Goal: Information Seeking & Learning: Learn about a topic

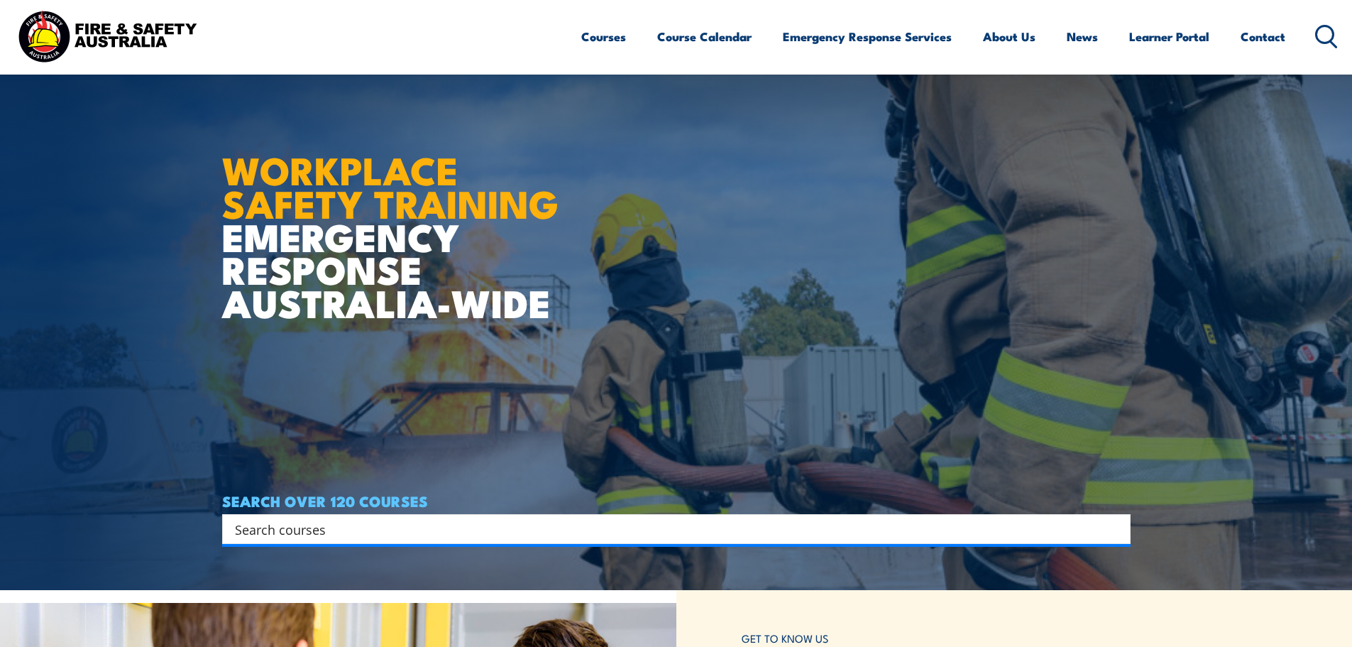
scroll to position [71, 0]
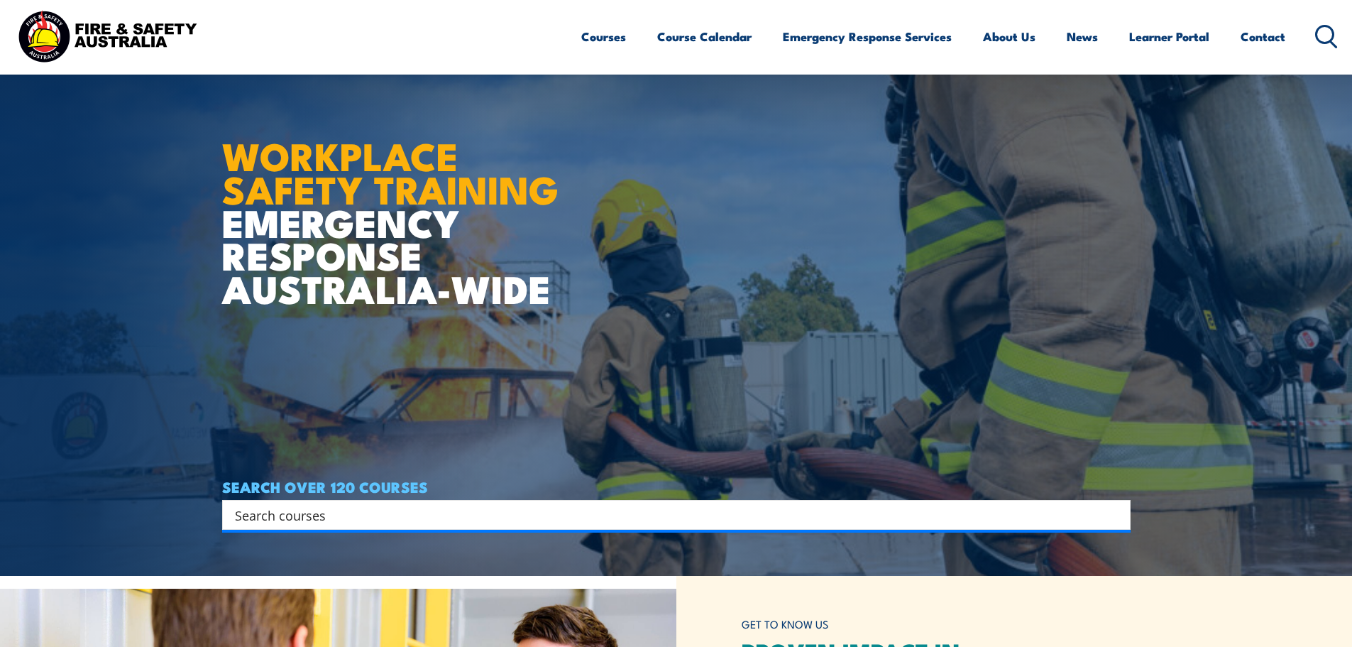
click at [319, 522] on input "Search input" at bounding box center [667, 514] width 865 height 21
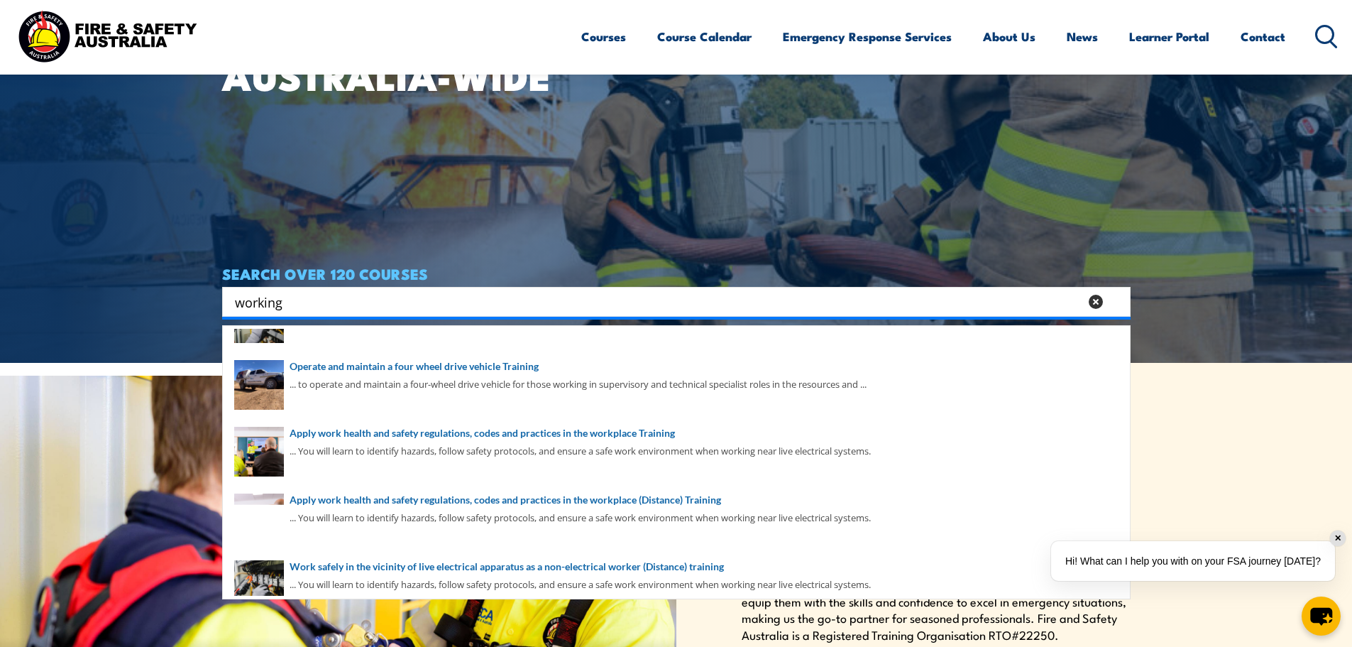
scroll to position [284, 0]
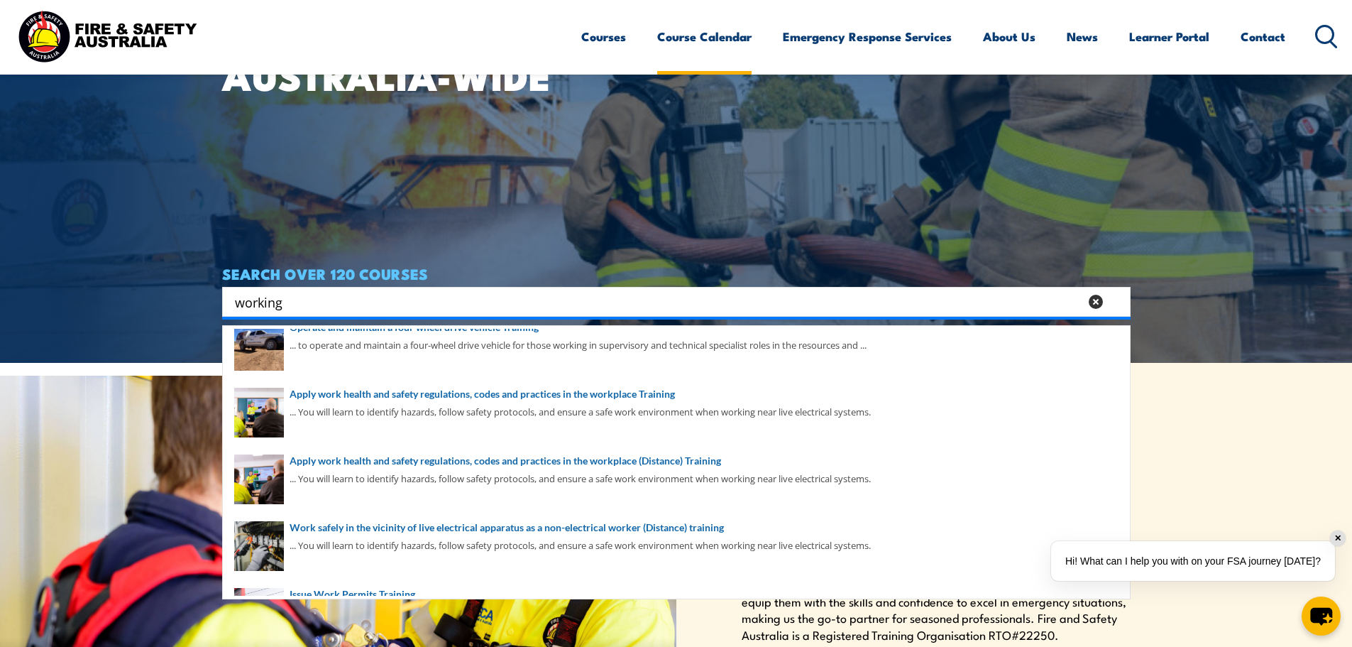
type input "working"
click at [695, 40] on link "Course Calendar" at bounding box center [704, 37] width 94 height 38
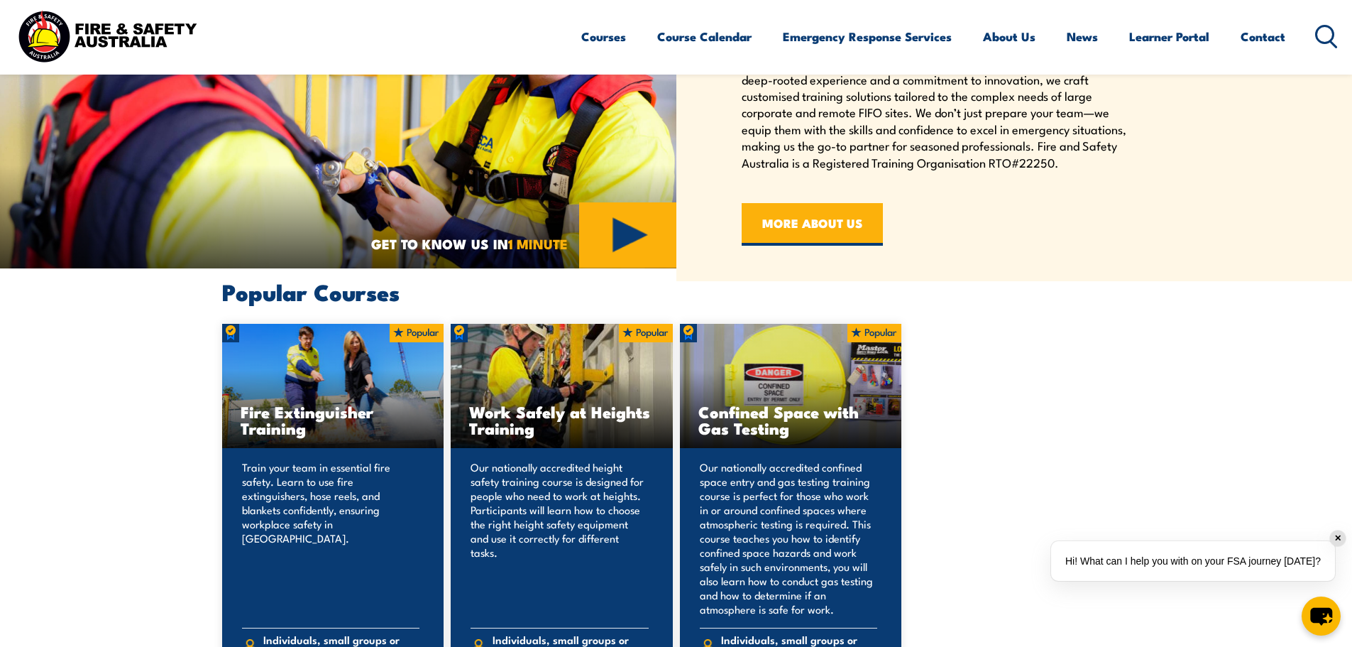
scroll to position [781, 0]
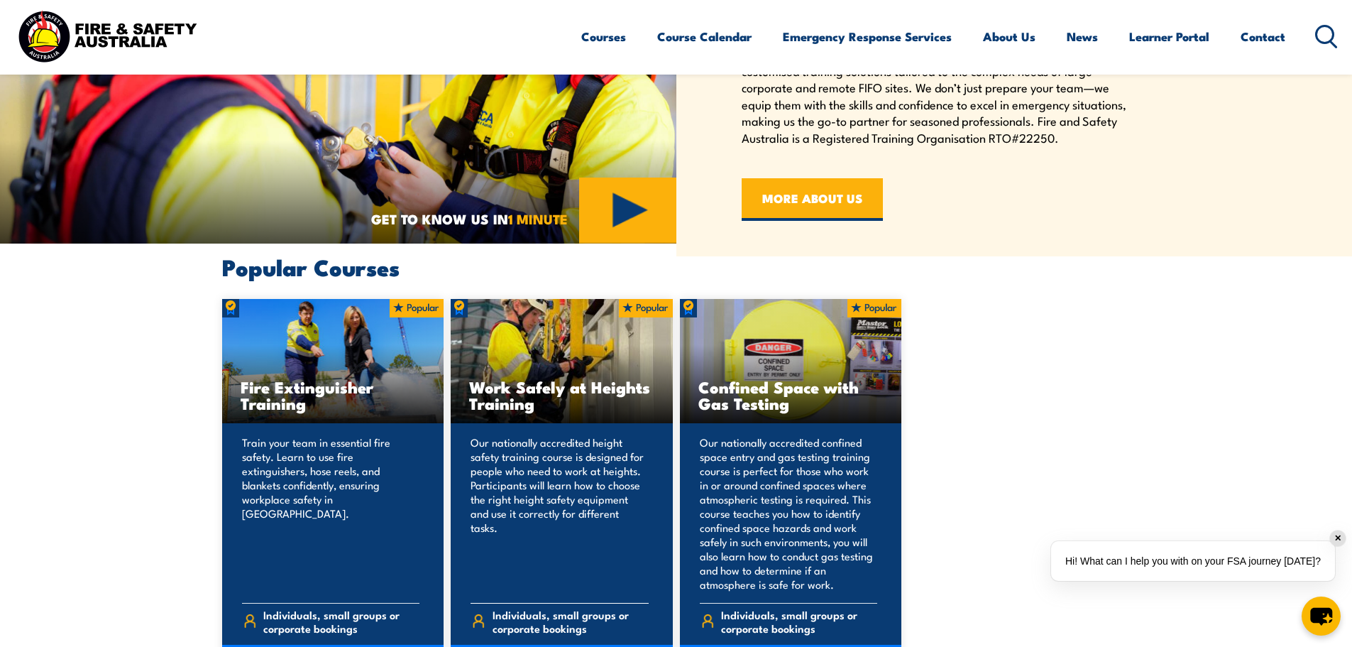
click at [540, 393] on h3 "Work Safely at Heights Training" at bounding box center [561, 394] width 185 height 33
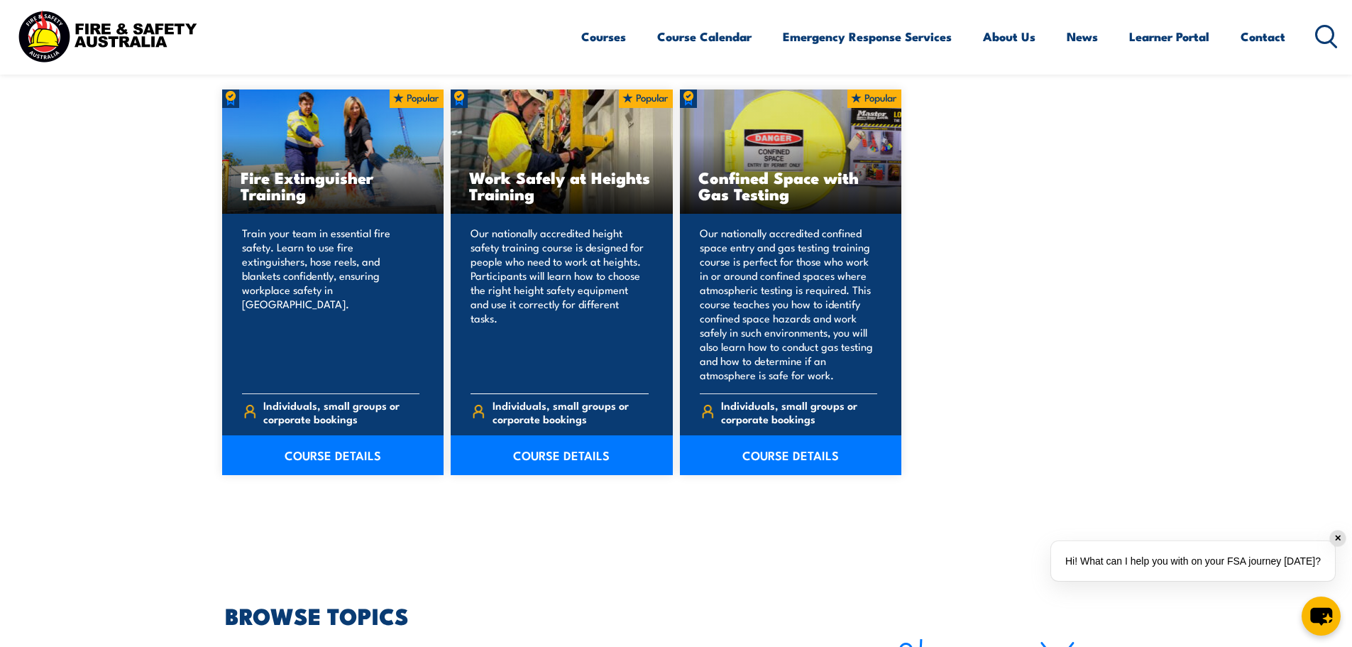
scroll to position [994, 0]
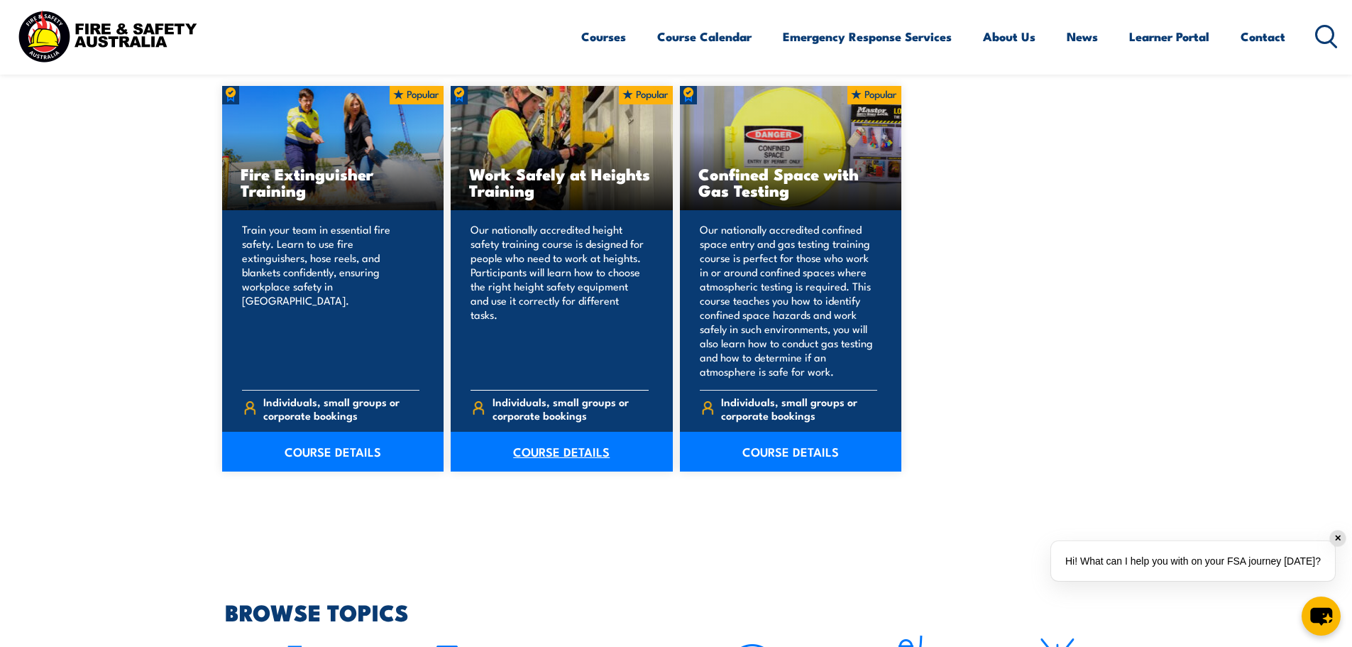
click at [544, 440] on link "COURSE DETAILS" at bounding box center [562, 452] width 222 height 40
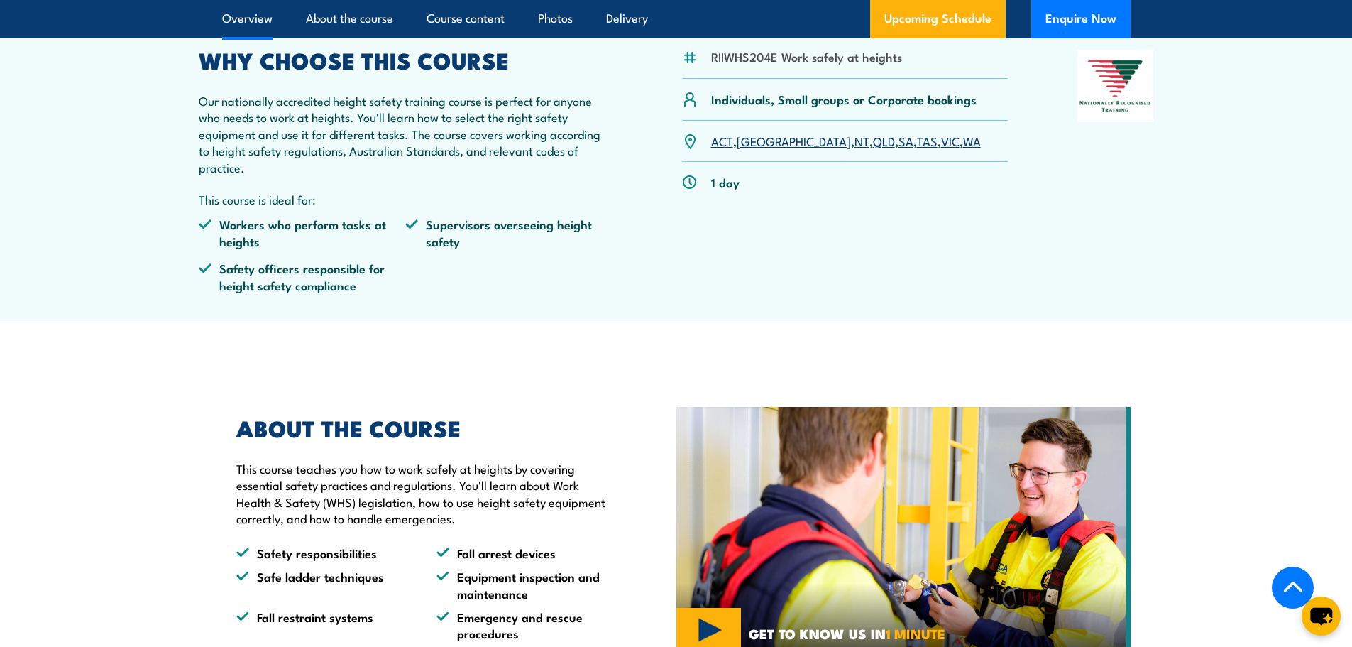
scroll to position [639, 0]
